Goal: Transaction & Acquisition: Purchase product/service

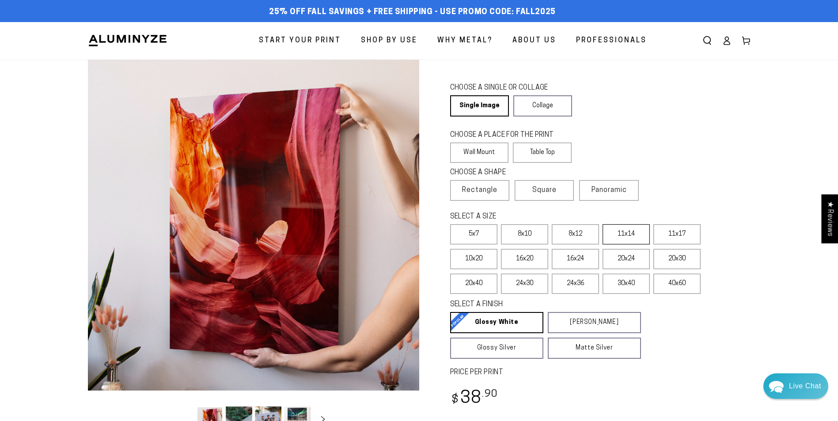
click at [625, 233] on div "Close dialog Get 35% Off + Free Shipping on Your First Order! Plus, enjoy early…" at bounding box center [419, 210] width 838 height 421
click at [626, 236] on label "11x14" at bounding box center [625, 234] width 47 height 20
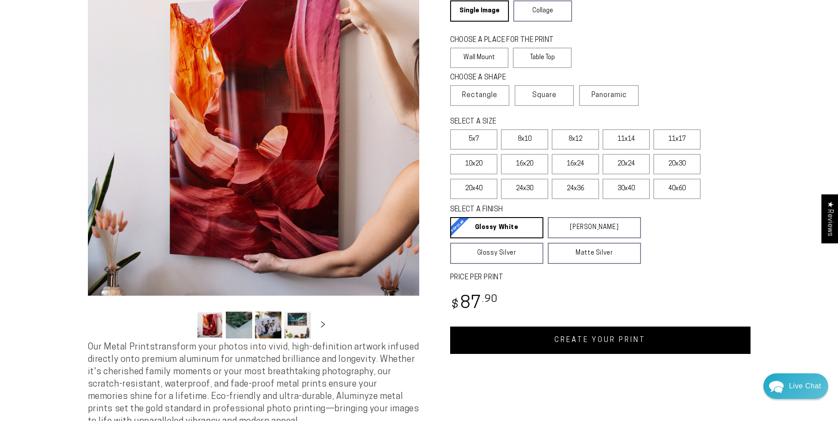
scroll to position [108, 0]
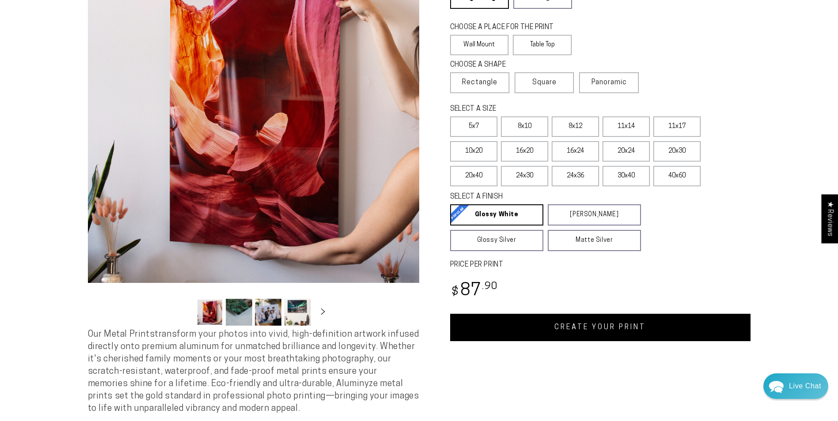
click at [587, 334] on link "CREATE YOUR PRINT" at bounding box center [600, 327] width 300 height 27
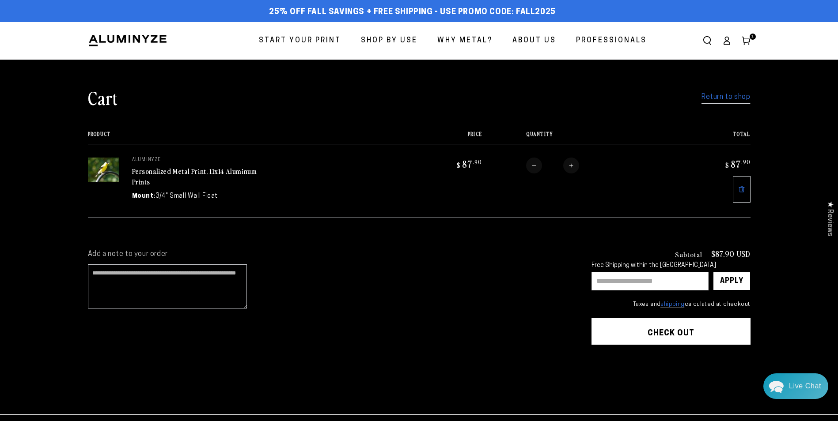
click at [719, 99] on link "Return to shop" at bounding box center [725, 97] width 49 height 13
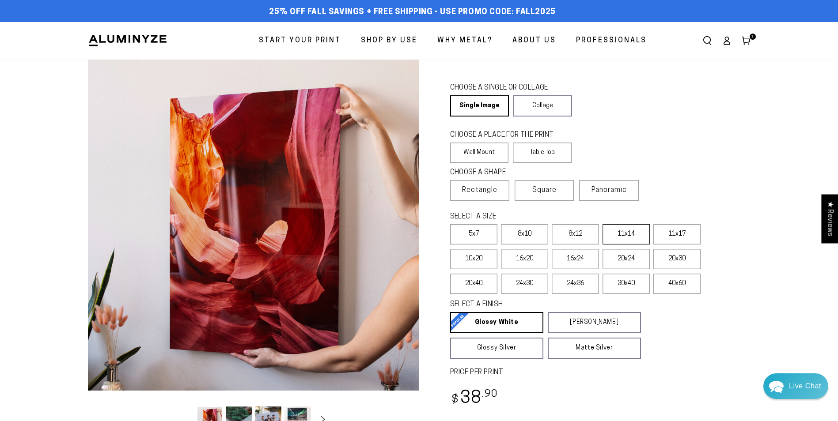
click at [628, 236] on label "11x14" at bounding box center [625, 234] width 47 height 20
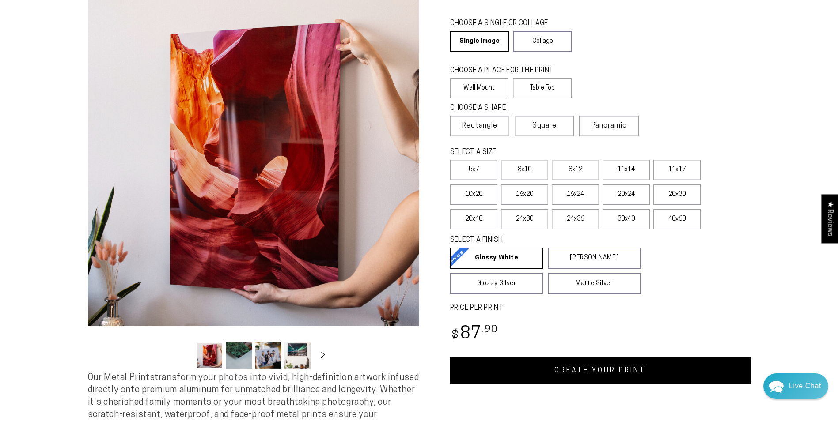
scroll to position [91, 0]
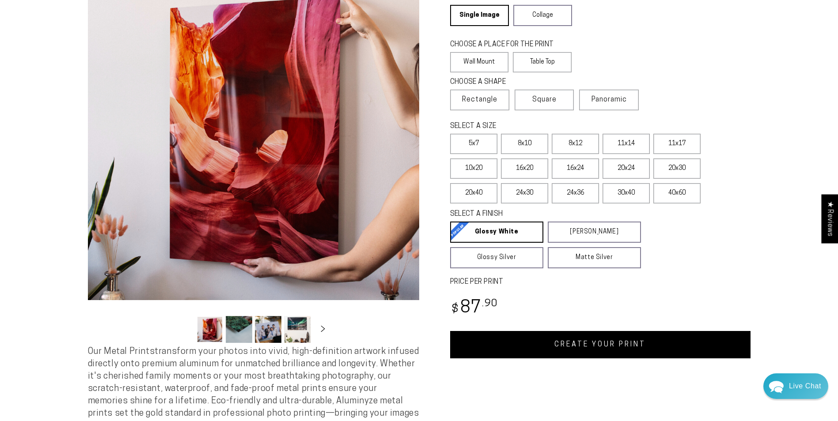
click at [599, 345] on link "CREATE YOUR PRINT" at bounding box center [600, 344] width 300 height 27
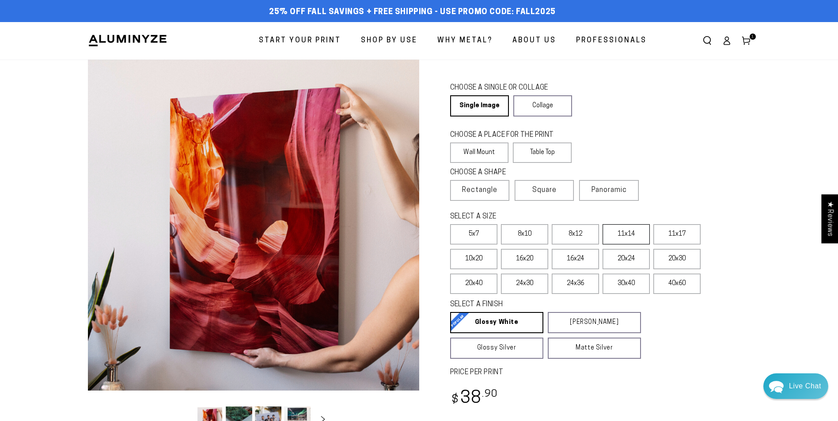
click at [627, 233] on label "11x14" at bounding box center [625, 234] width 47 height 20
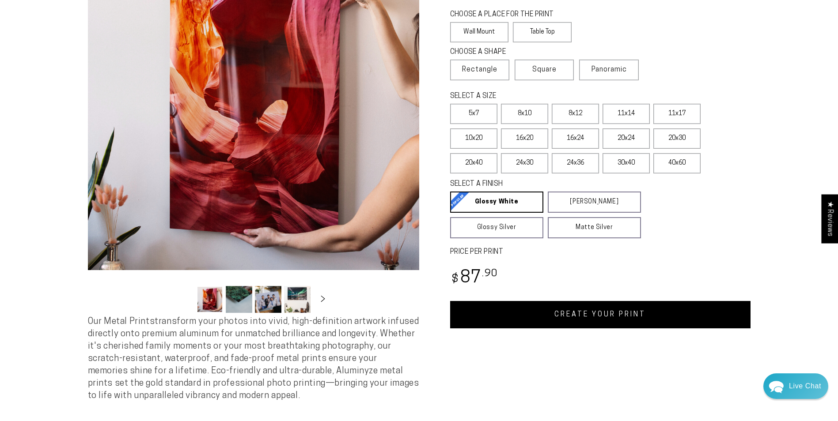
scroll to position [151, 0]
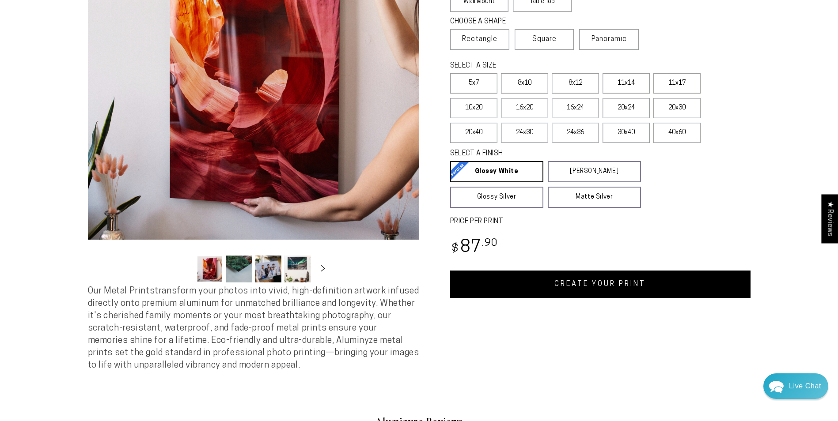
click at [596, 289] on link "CREATE YOUR PRINT" at bounding box center [600, 284] width 300 height 27
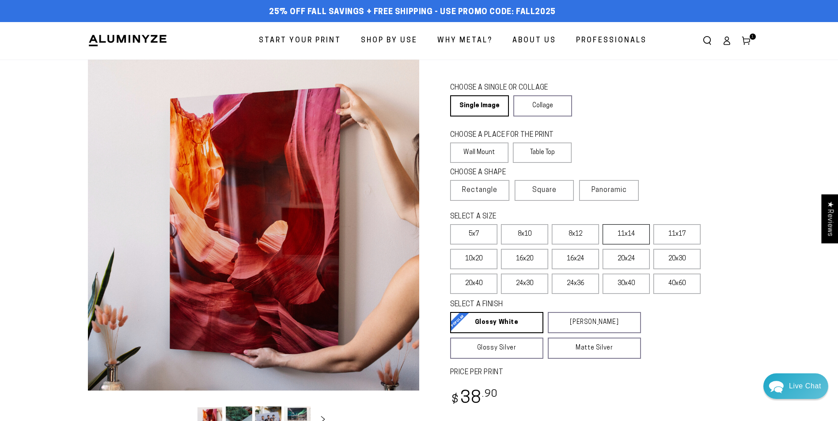
click at [625, 235] on label "11x14" at bounding box center [625, 234] width 47 height 20
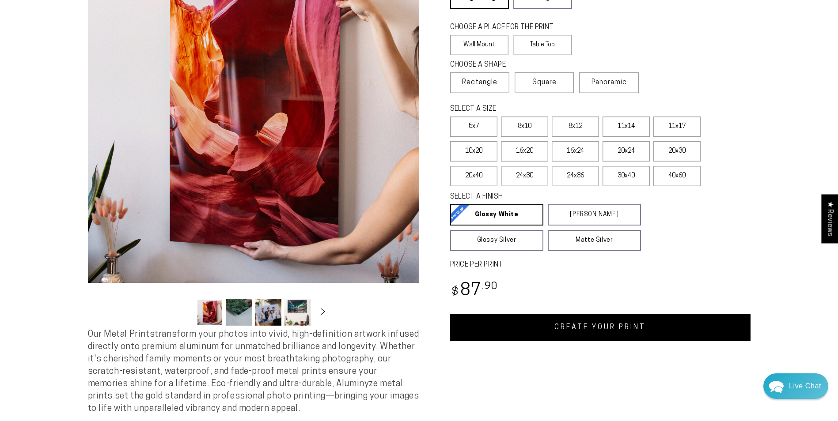
scroll to position [121, 0]
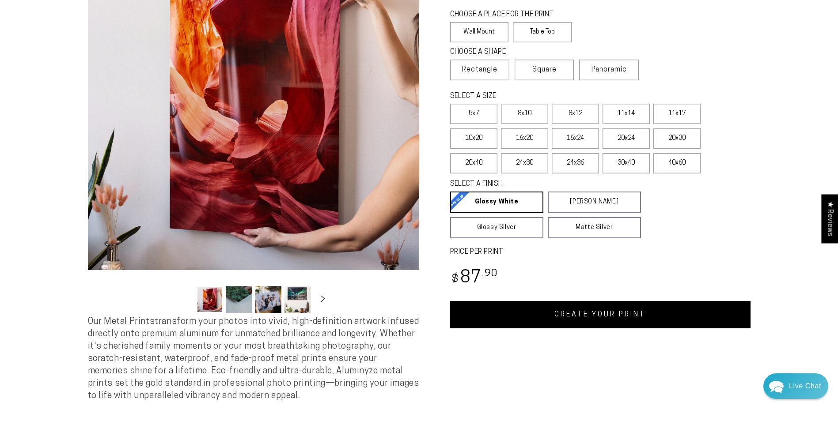
click at [600, 318] on link "CREATE YOUR PRINT" at bounding box center [600, 314] width 300 height 27
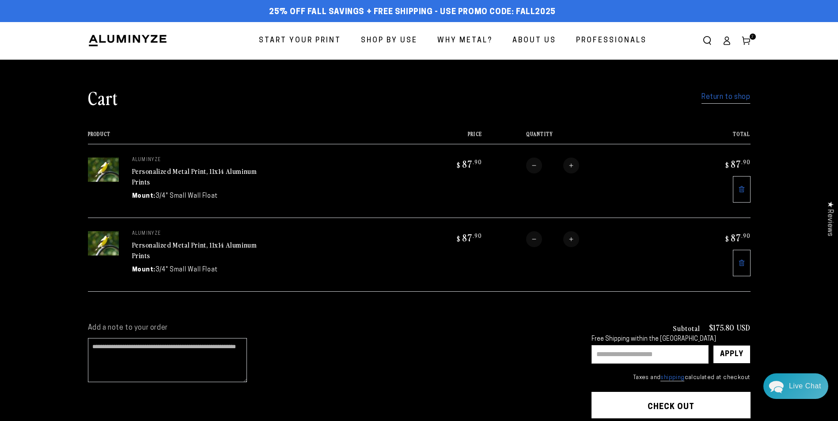
click at [535, 240] on button "Decrease quantity for Personalized Metal Print, 11x14 Aluminum Prints" at bounding box center [534, 239] width 16 height 16
type input "*"
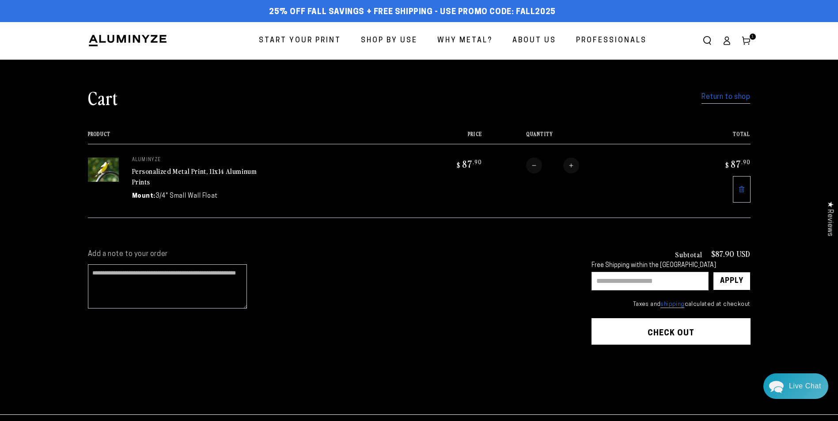
click at [662, 333] on button "Check out" at bounding box center [670, 331] width 159 height 27
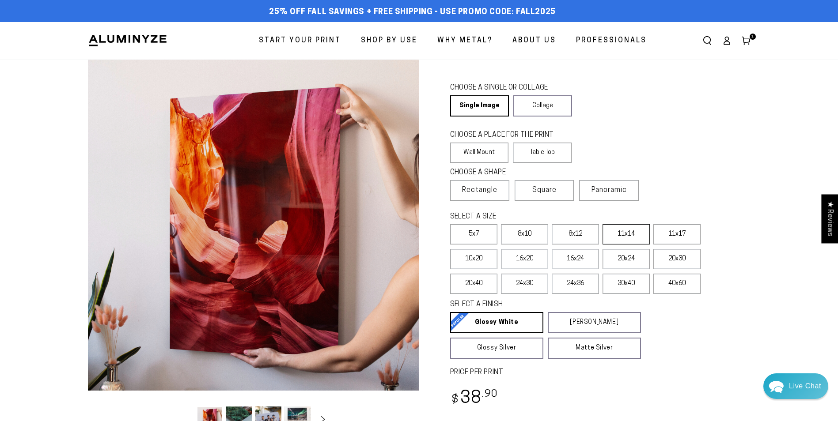
click at [624, 235] on label "11x14" at bounding box center [625, 234] width 47 height 20
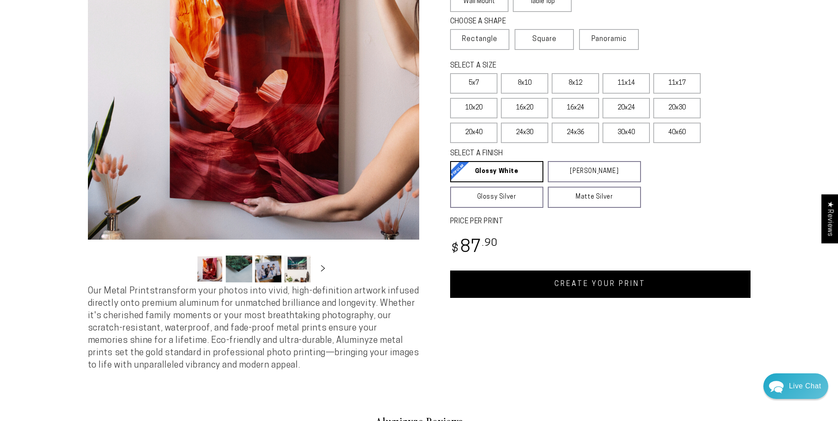
scroll to position [203, 0]
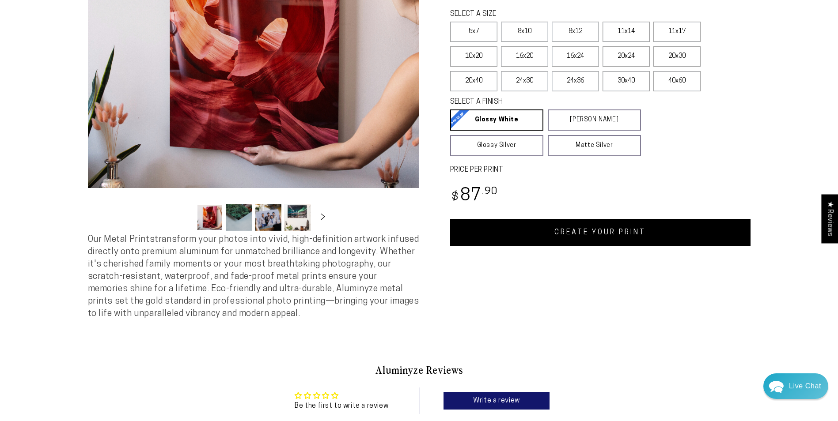
click at [576, 232] on link "CREATE YOUR PRINT" at bounding box center [600, 232] width 300 height 27
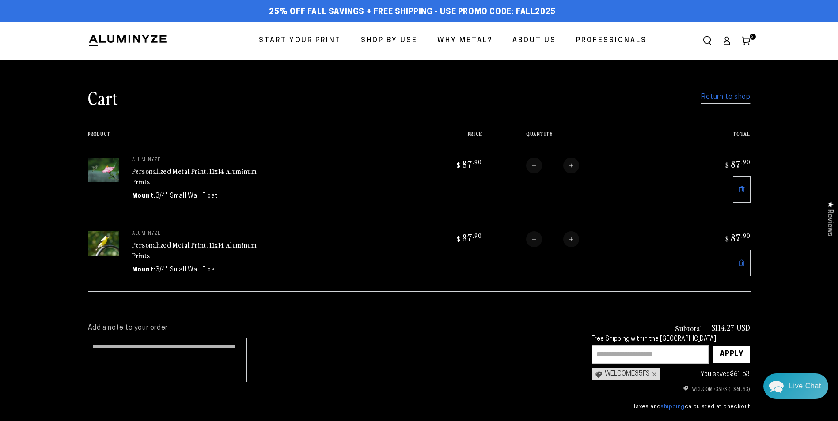
click at [627, 377] on div "WELCOME35FS ×" at bounding box center [625, 374] width 69 height 12
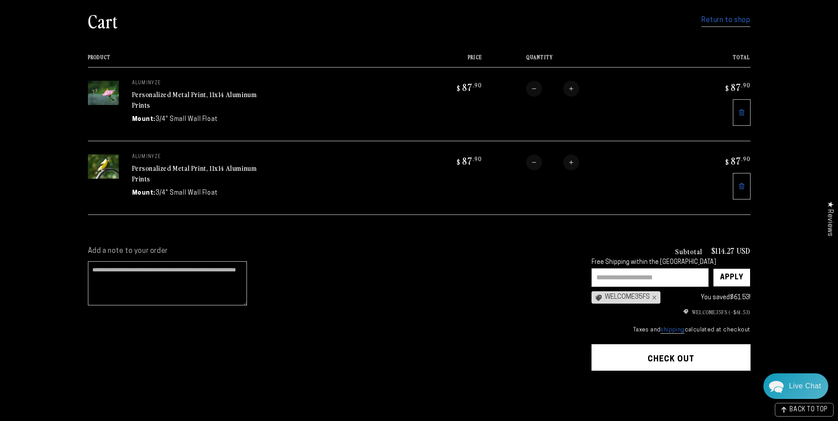
scroll to position [75, 0]
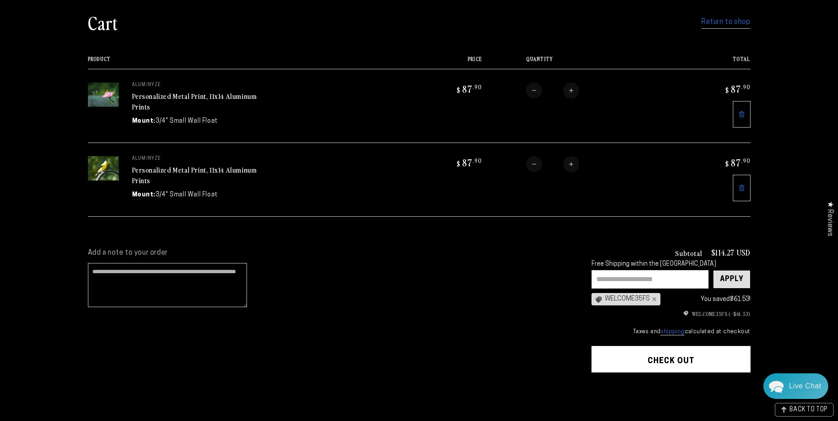
click at [735, 280] on div "Apply" at bounding box center [731, 280] width 23 height 18
click at [667, 360] on button "Check out" at bounding box center [670, 359] width 159 height 27
